Goal: Task Accomplishment & Management: Manage account settings

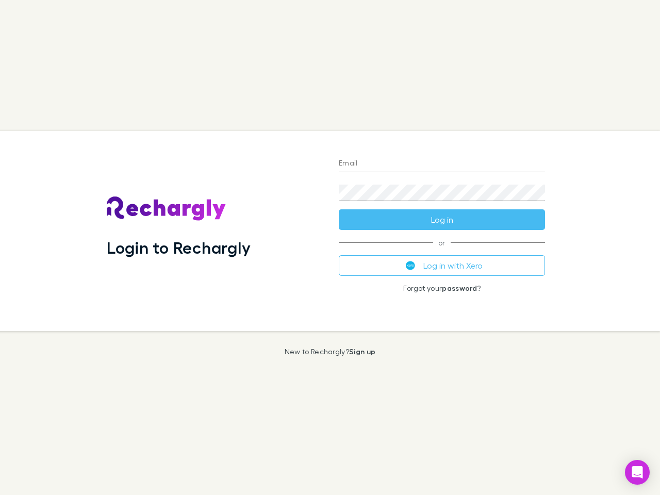
click at [330, 248] on div "Login to Rechargly" at bounding box center [215, 231] width 232 height 200
click at [442, 164] on input "Email" at bounding box center [442, 164] width 206 height 17
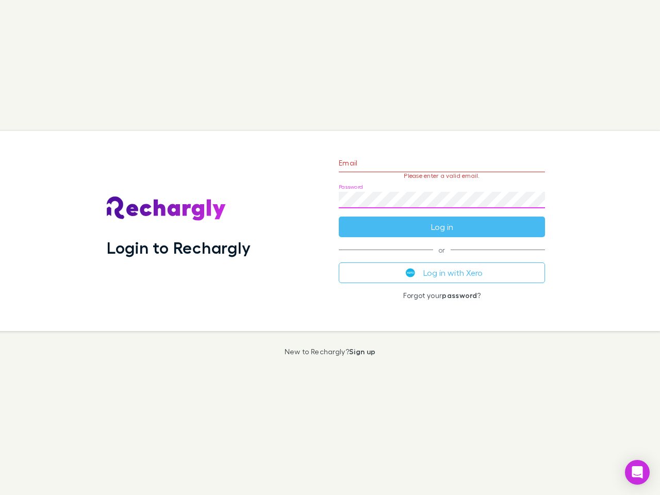
click at [442, 220] on form "Email Please enter a valid email. Password Log in" at bounding box center [442, 193] width 206 height 90
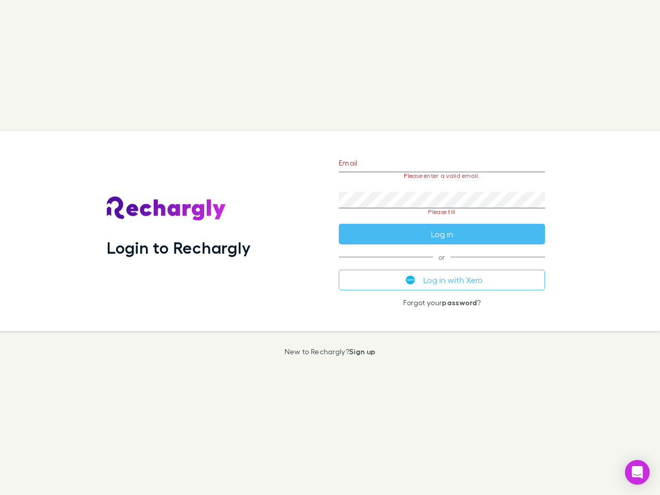
click at [442, 266] on div "Email Please enter a valid email. Password Please fill Log in or Log in with Xe…" at bounding box center [442, 231] width 223 height 200
click at [638, 473] on icon "Open Intercom Messenger" at bounding box center [637, 472] width 11 height 12
